Goal: Task Accomplishment & Management: Complete application form

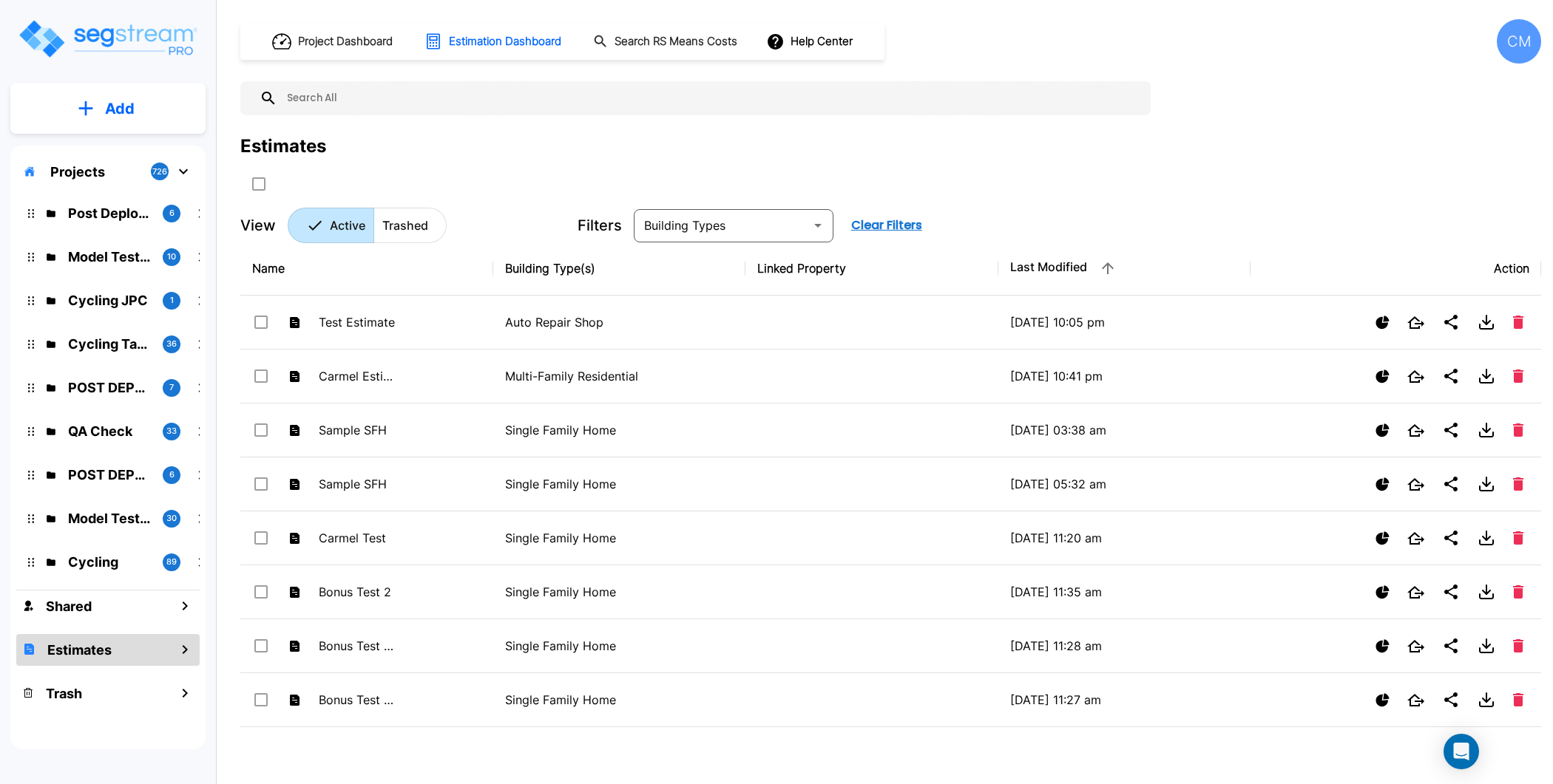
click at [113, 42] on img "mailbox folders" at bounding box center [107, 39] width 181 height 42
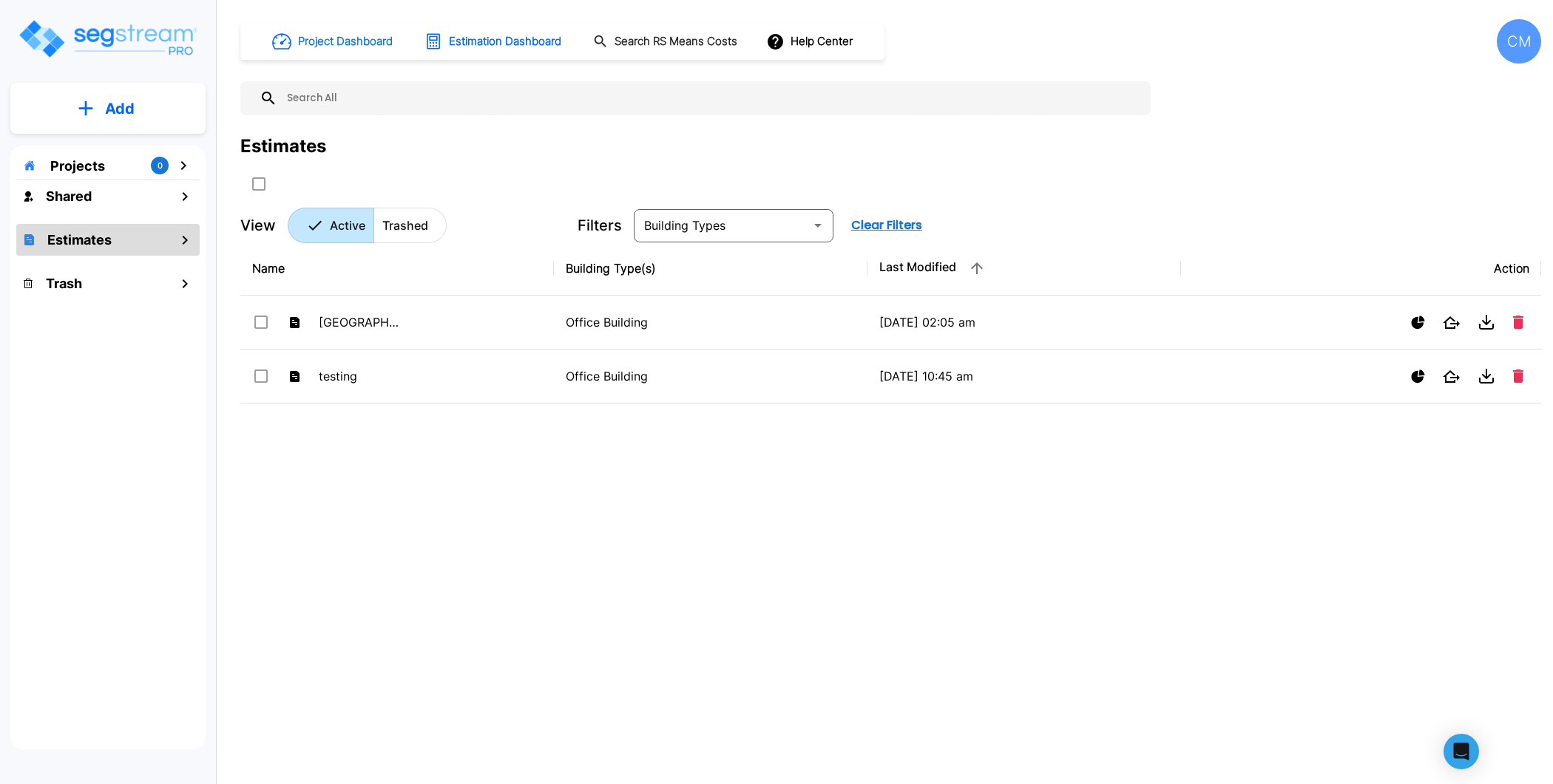
click at [378, 36] on h1 "Project Dashboard" at bounding box center [345, 42] width 95 height 17
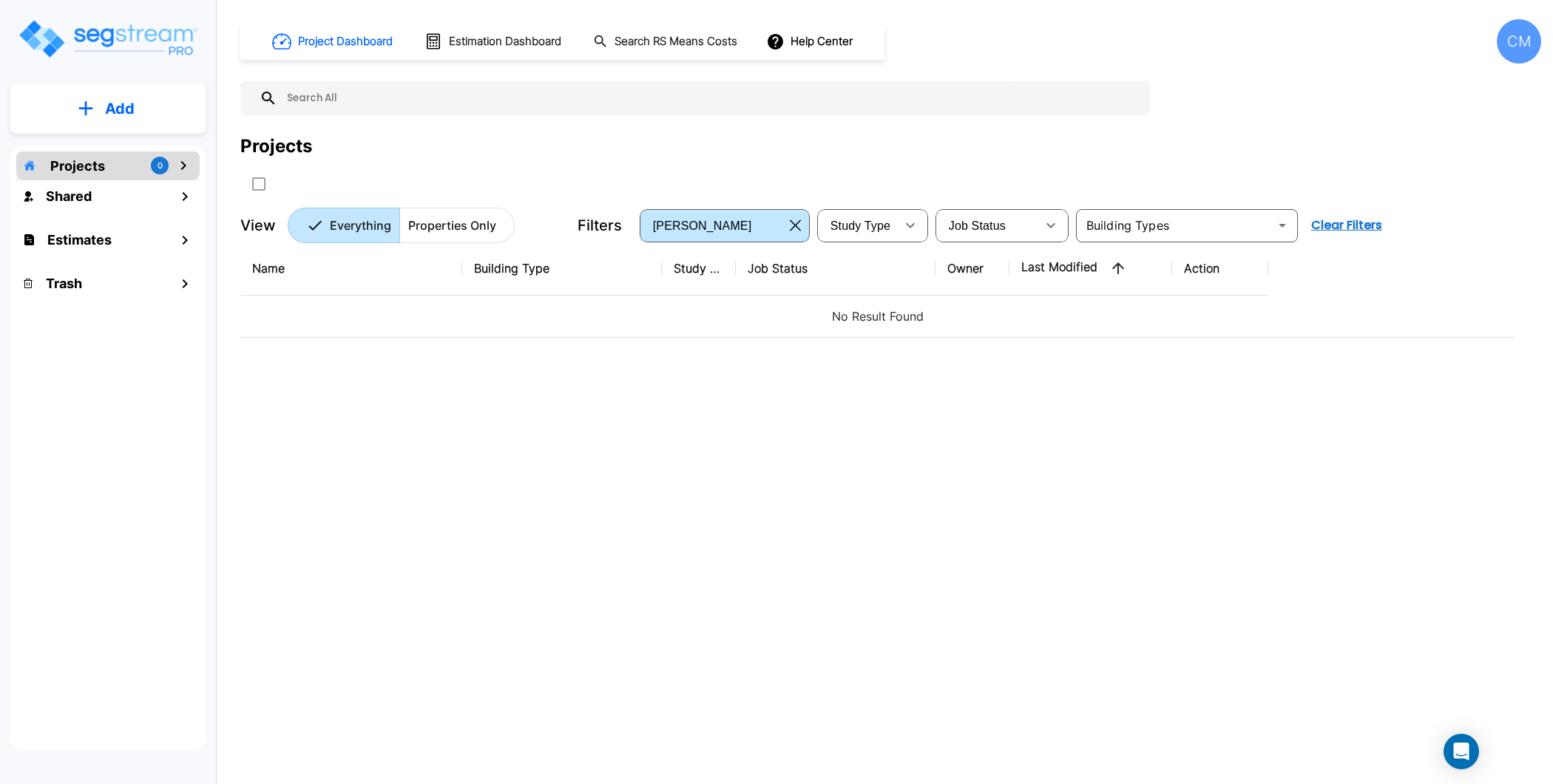
click at [1509, 34] on div "CM" at bounding box center [1519, 41] width 45 height 45
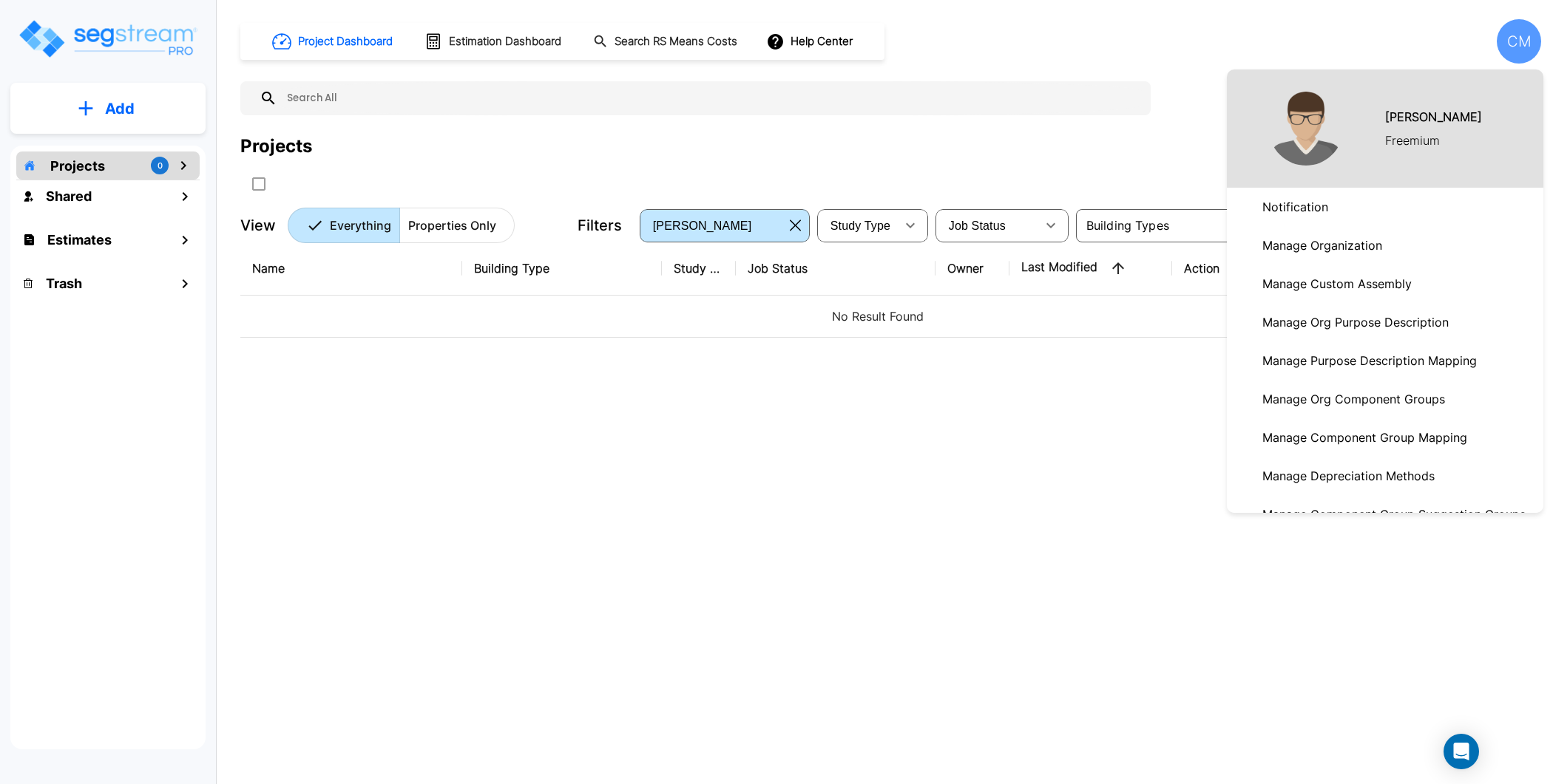
click at [1202, 39] on div at bounding box center [776, 392] width 1553 height 784
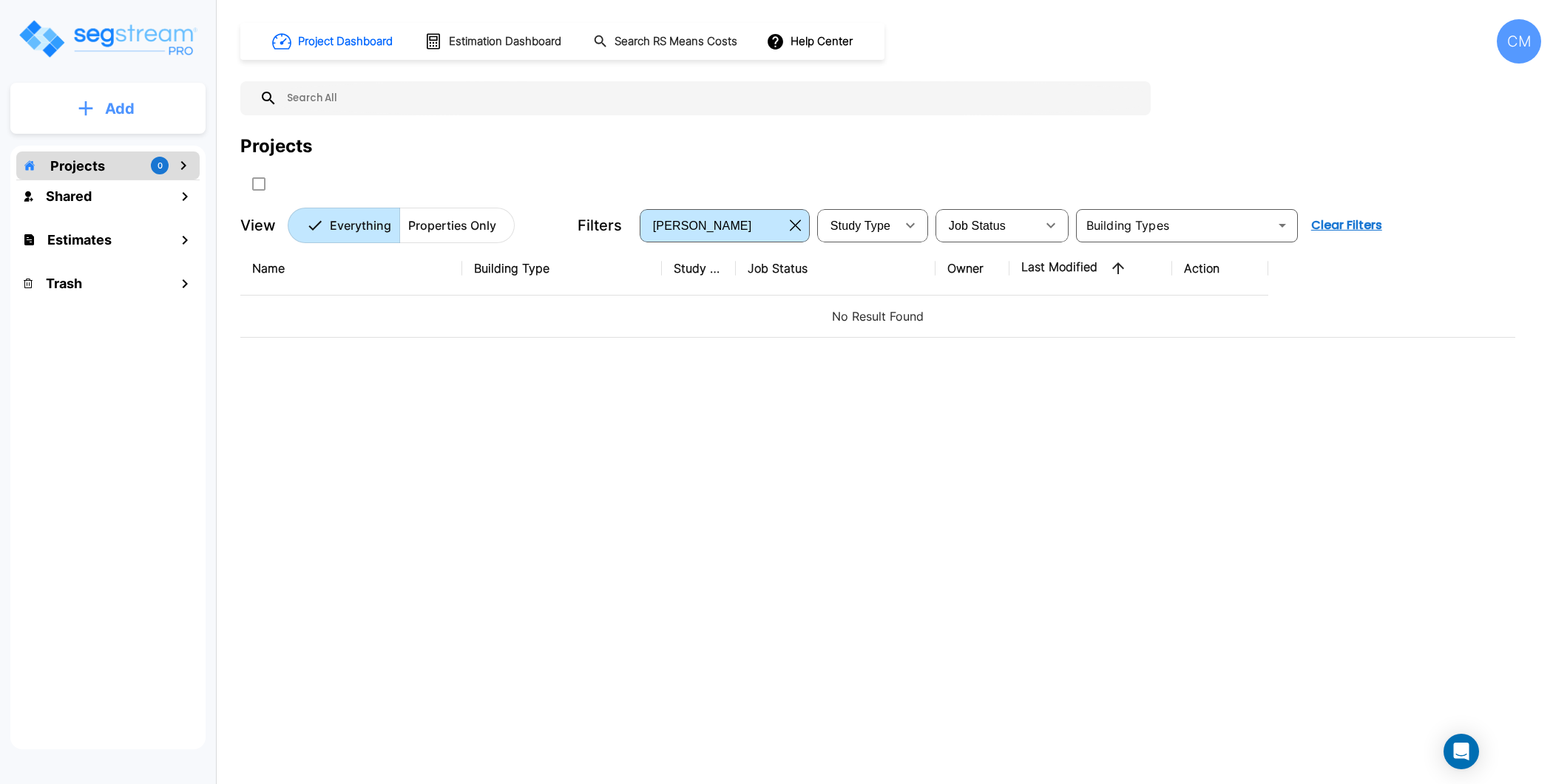
click at [110, 95] on button "Add" at bounding box center [108, 108] width 195 height 43
click at [106, 192] on p "Add Property" at bounding box center [117, 191] width 76 height 18
click at [504, 41] on h1 "Estimation Dashboard" at bounding box center [505, 42] width 113 height 17
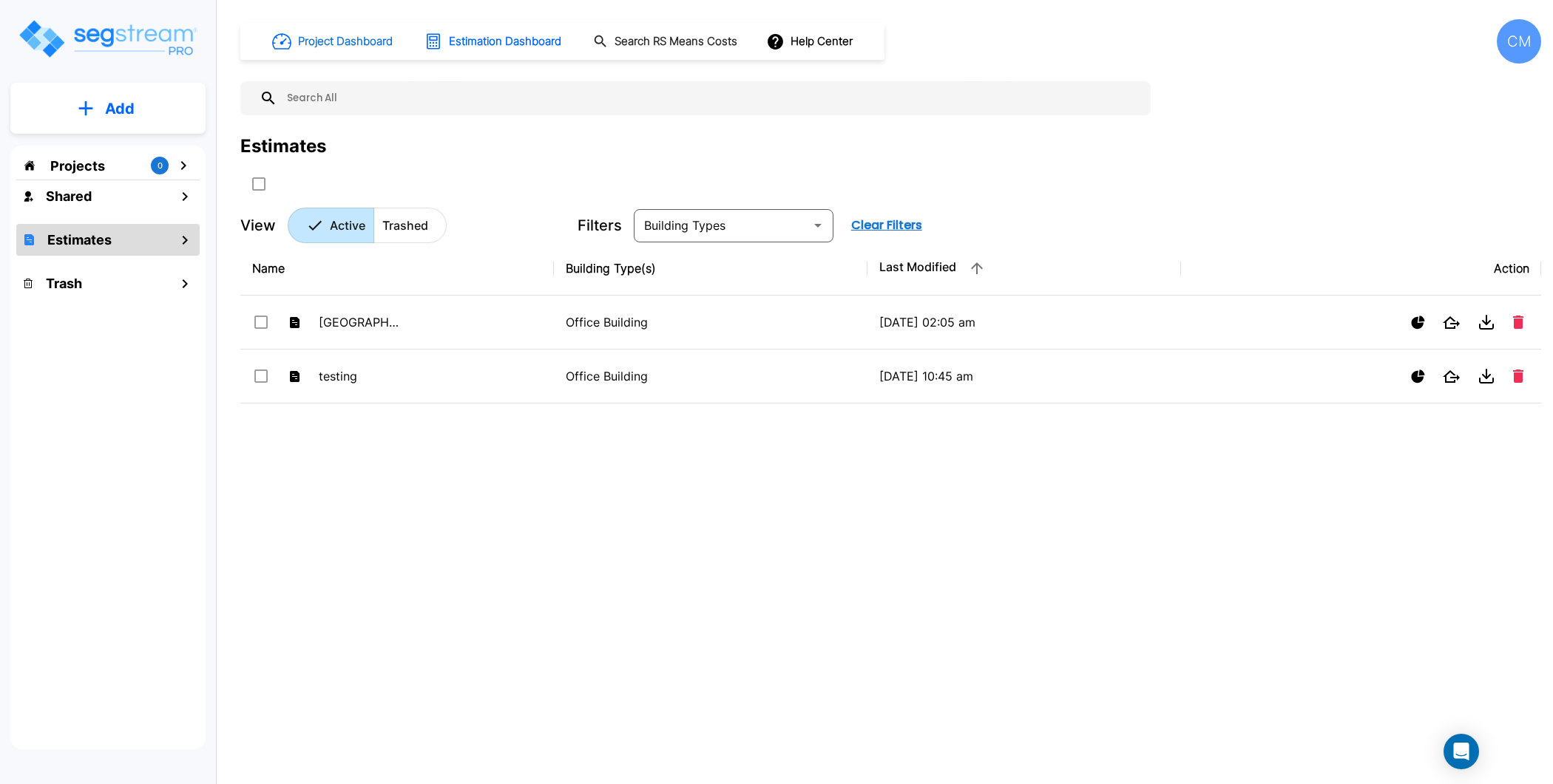
click at [336, 34] on h1 "Project Dashboard" at bounding box center [345, 42] width 95 height 17
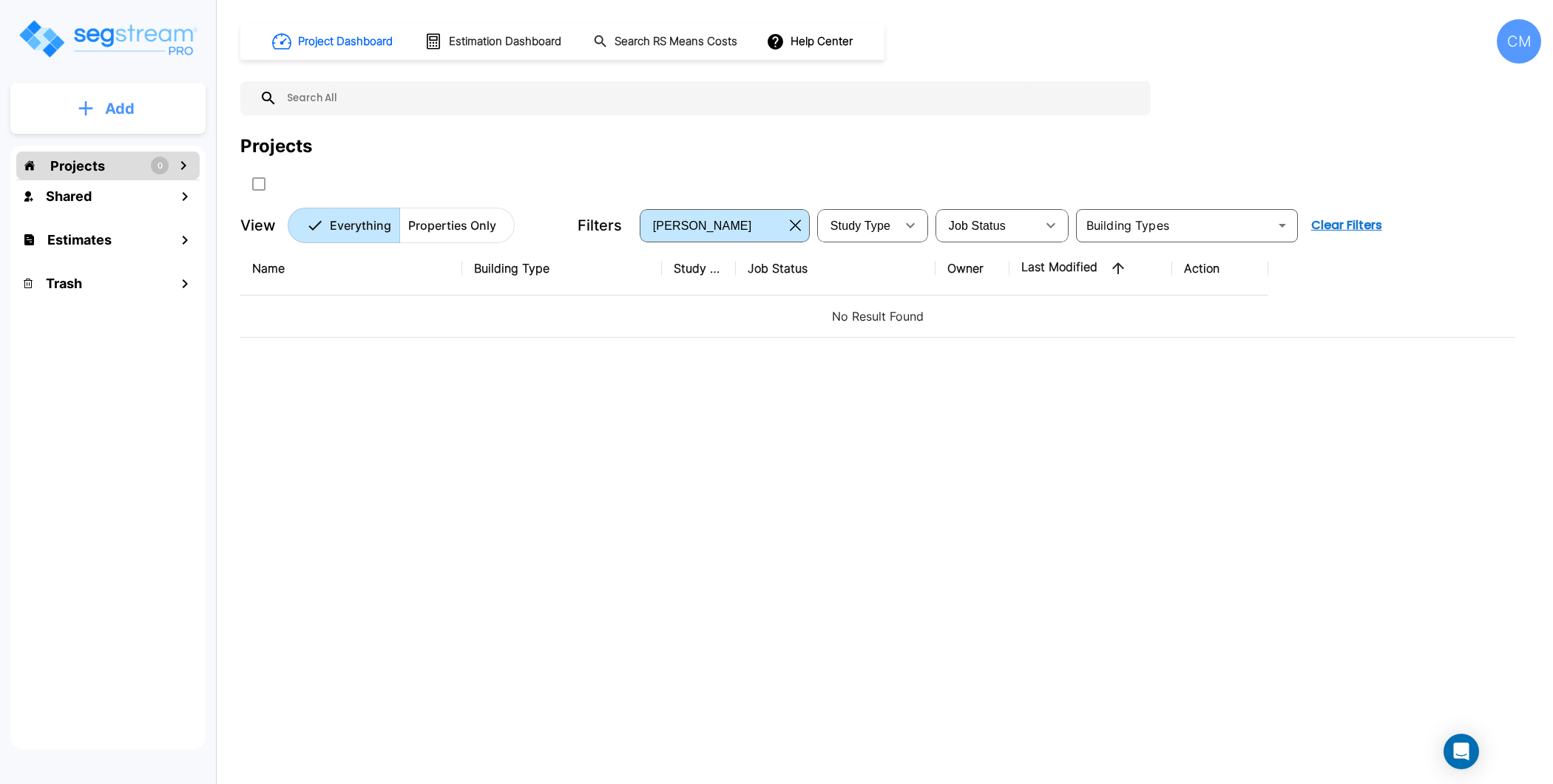
click at [114, 101] on p "Add" at bounding box center [119, 108] width 29 height 22
click at [114, 101] on p "Add" at bounding box center [119, 103] width 29 height 22
click at [805, 53] on button "Help Center" at bounding box center [811, 41] width 95 height 28
click at [1080, 34] on div at bounding box center [776, 392] width 1553 height 784
